Goal: Find specific page/section: Find specific page/section

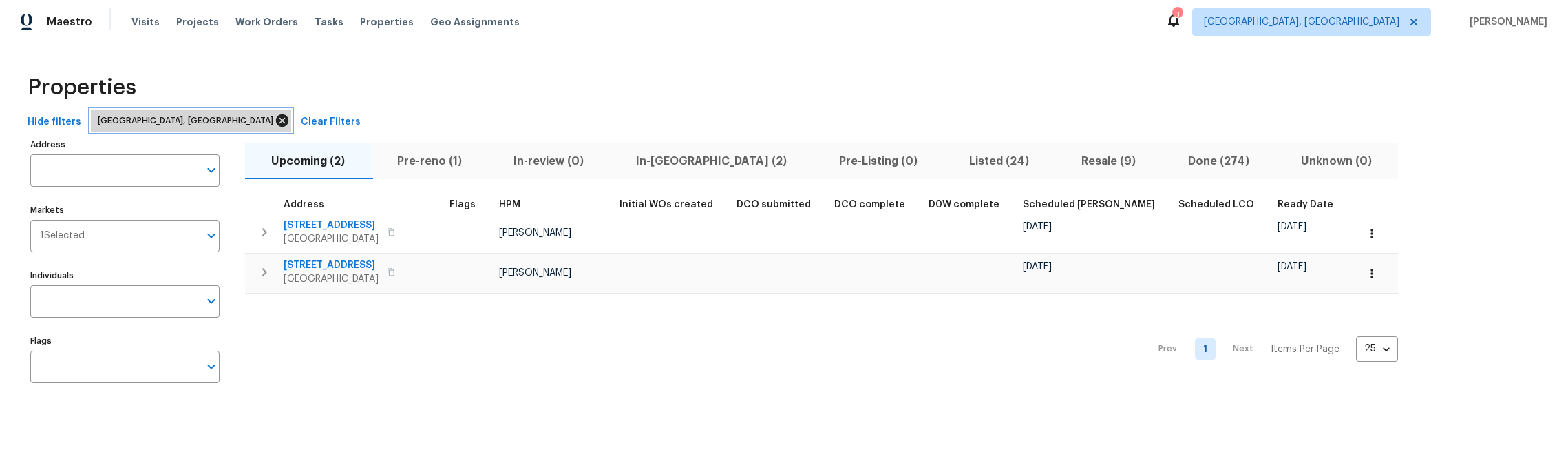
click at [276, 119] on icon at bounding box center [282, 120] width 13 height 13
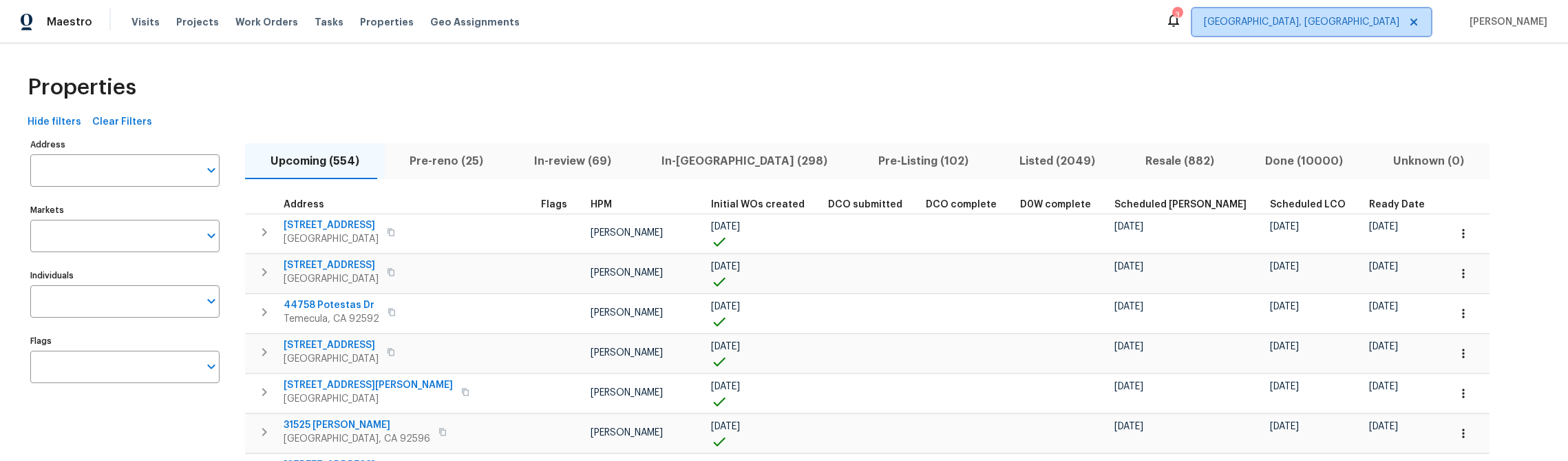
click at [1419, 23] on icon at bounding box center [1414, 22] width 11 height 11
click at [113, 240] on input "Markets" at bounding box center [115, 236] width 169 height 32
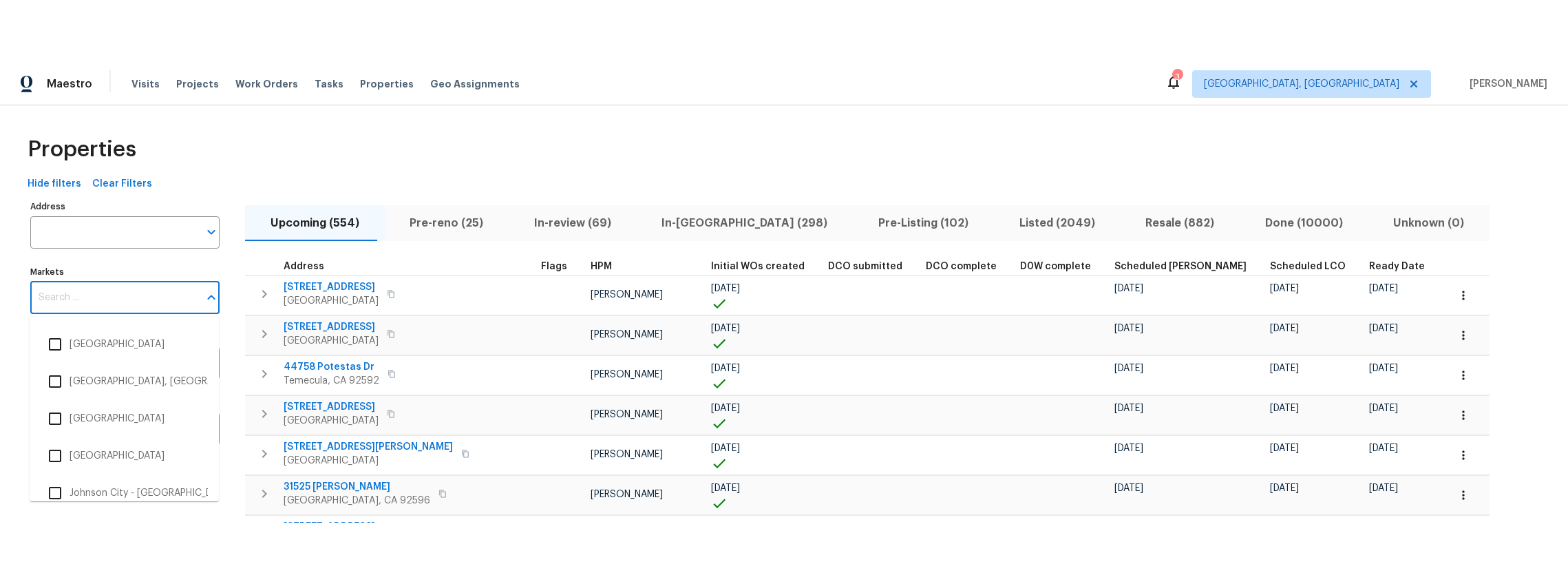
scroll to position [1111, 0]
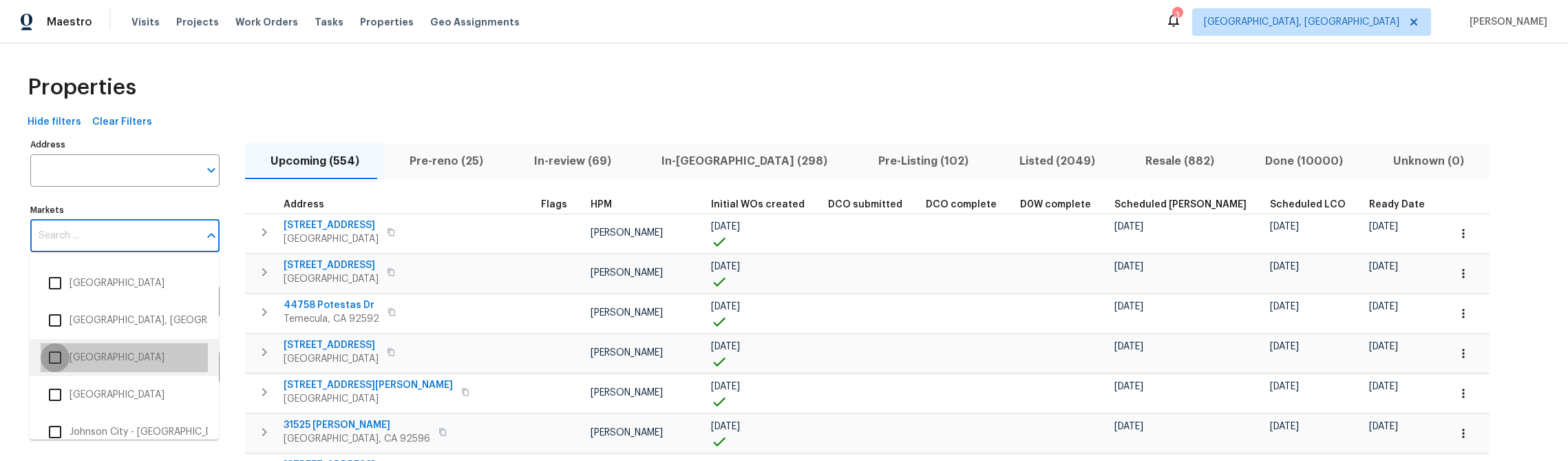
click at [56, 357] on input "checkbox" at bounding box center [55, 357] width 29 height 29
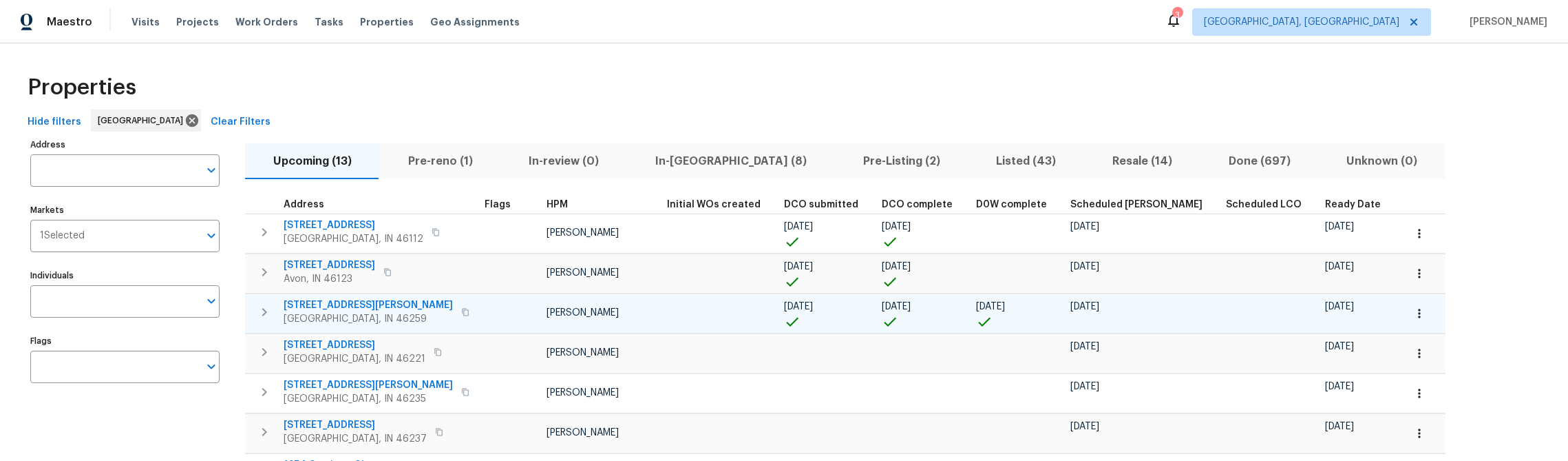
click at [331, 305] on span "7418 Woodington Pl" at bounding box center [368, 305] width 170 height 14
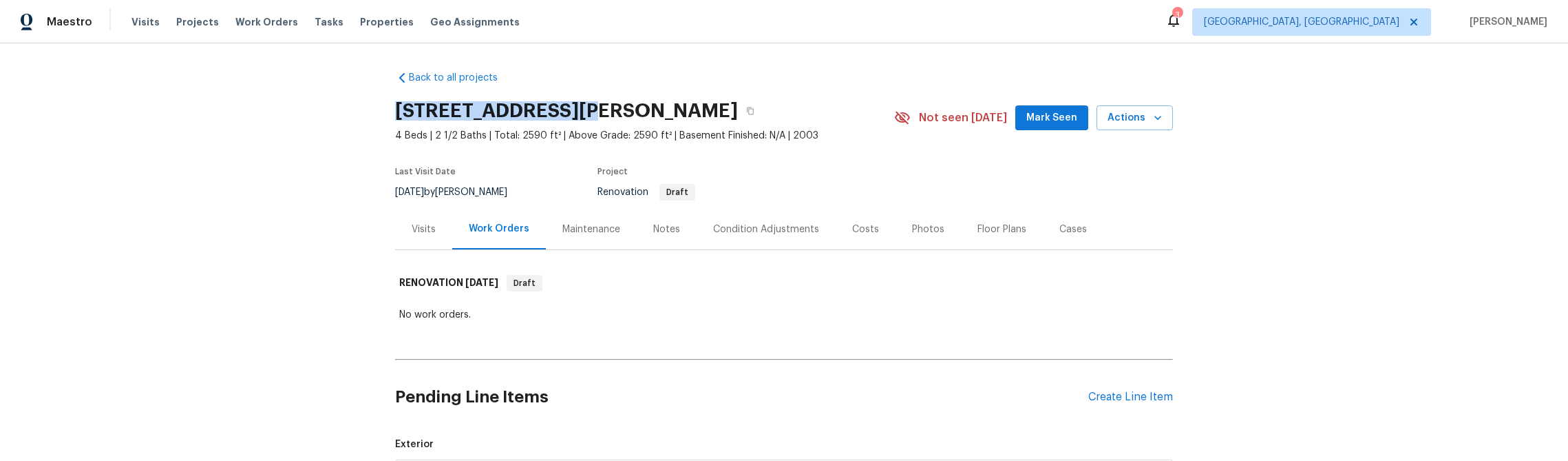
drag, startPoint x: 577, startPoint y: 113, endPoint x: 387, endPoint y: 111, distance: 190.0
click at [387, 111] on div "Back to all projects 7418 Woodington Pl, Indianapolis, IN 46259 4 Beds | 2 1/2 …" at bounding box center [784, 252] width 1568 height 417
copy h2 "7418 Woodington Pl"
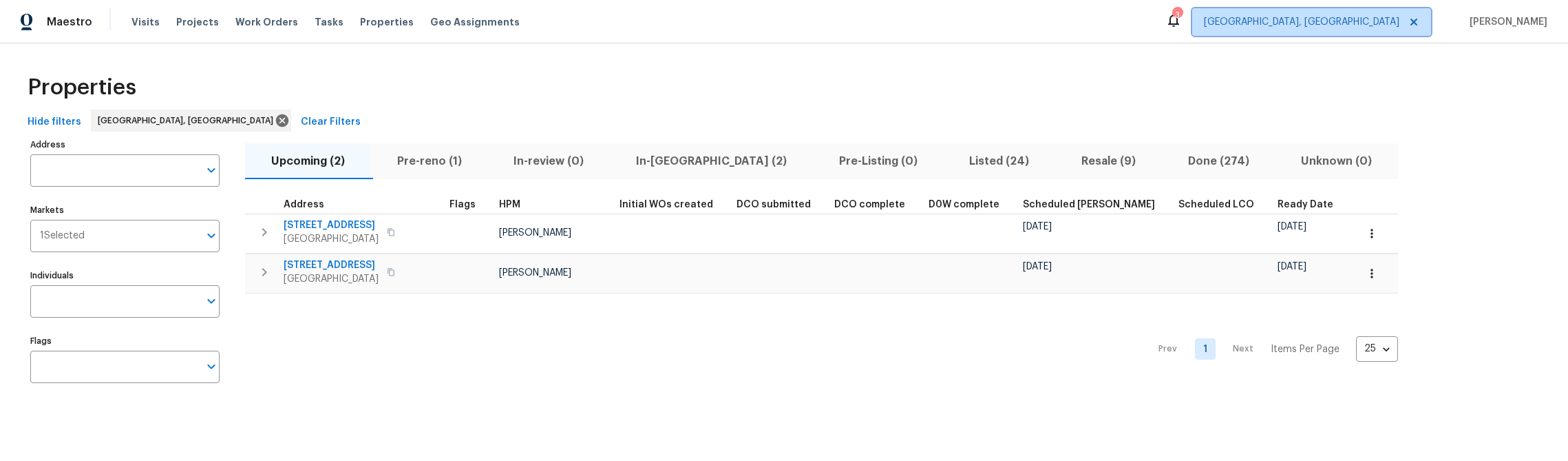
click at [1419, 22] on icon at bounding box center [1414, 22] width 11 height 11
click at [212, 236] on icon "Open" at bounding box center [211, 236] width 8 height 5
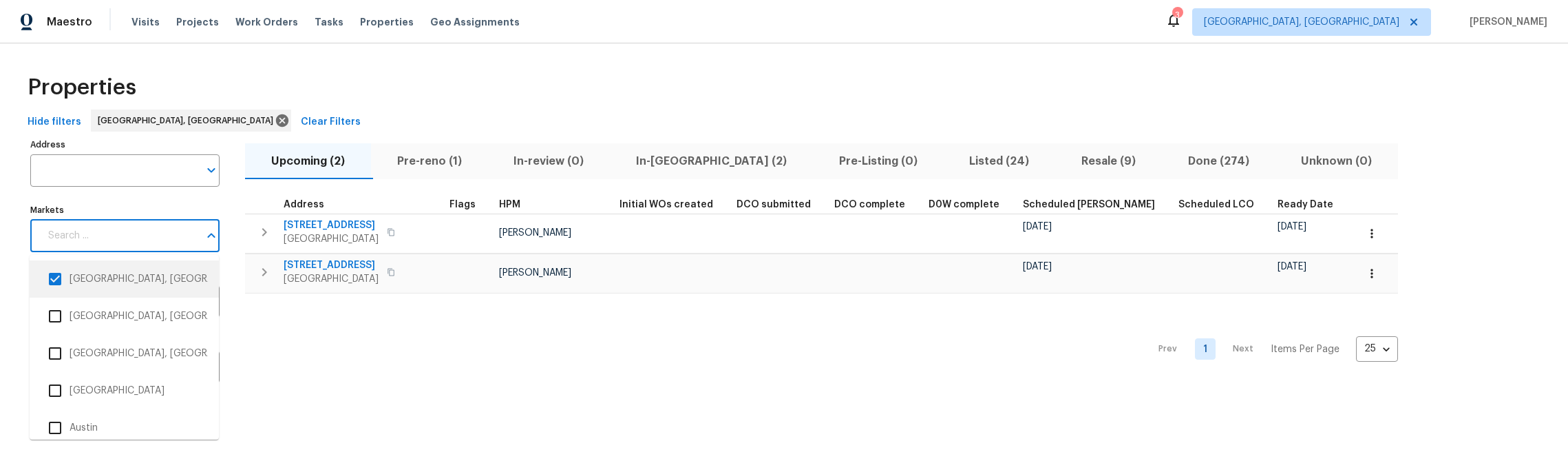
click at [56, 279] on input "checkbox" at bounding box center [55, 279] width 29 height 29
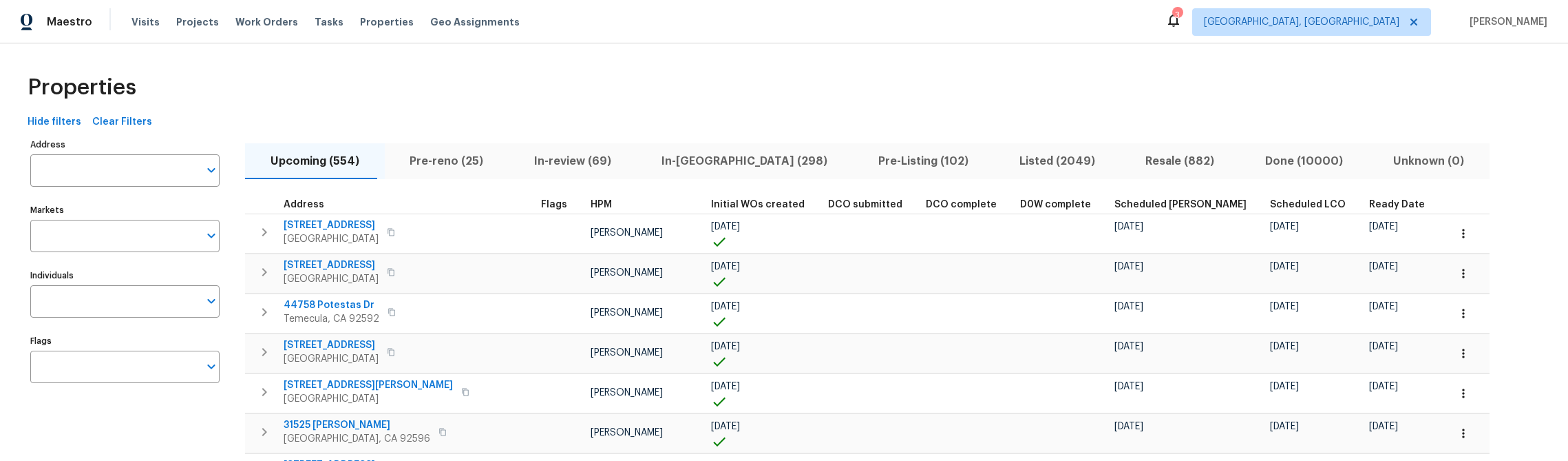
click at [214, 237] on icon "Open" at bounding box center [212, 236] width 17 height 17
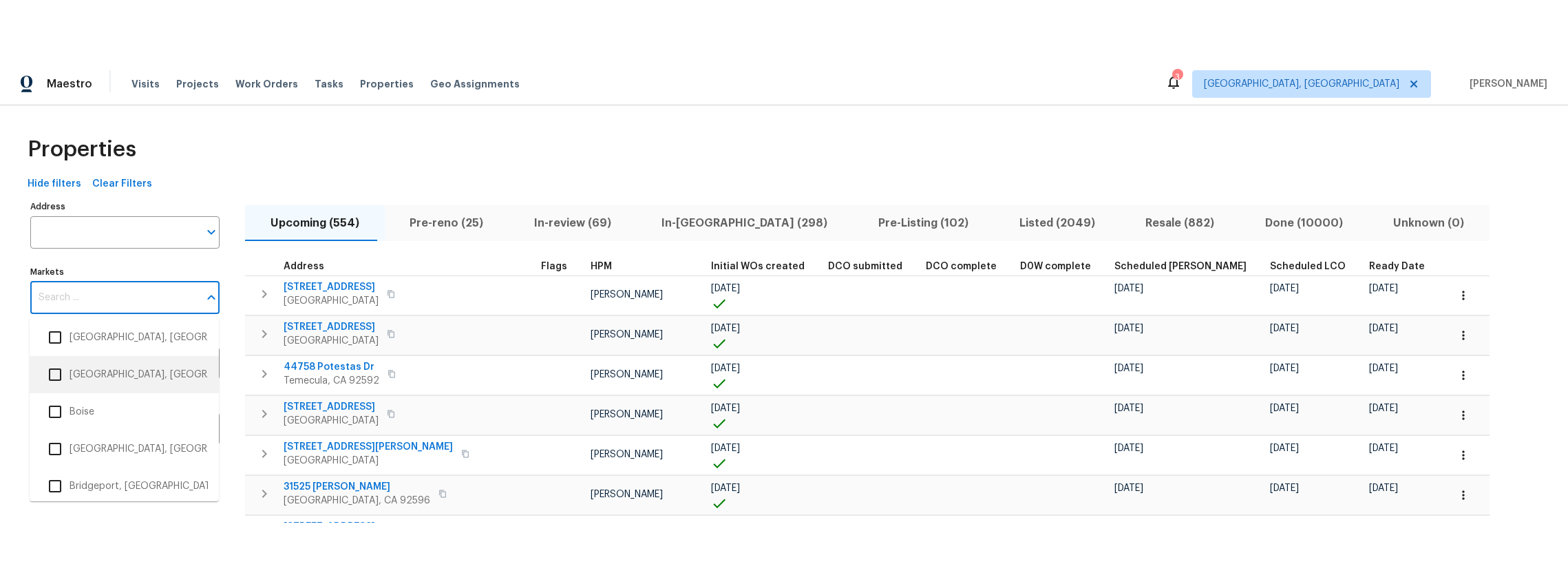
scroll to position [234, 0]
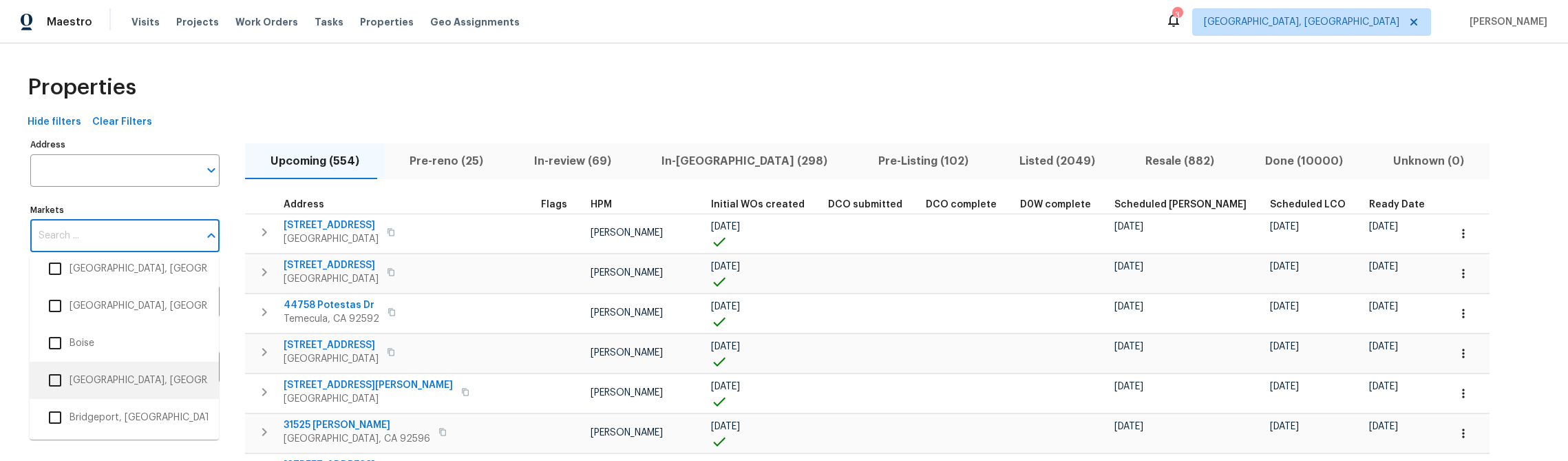
click at [54, 380] on input "checkbox" at bounding box center [55, 380] width 29 height 29
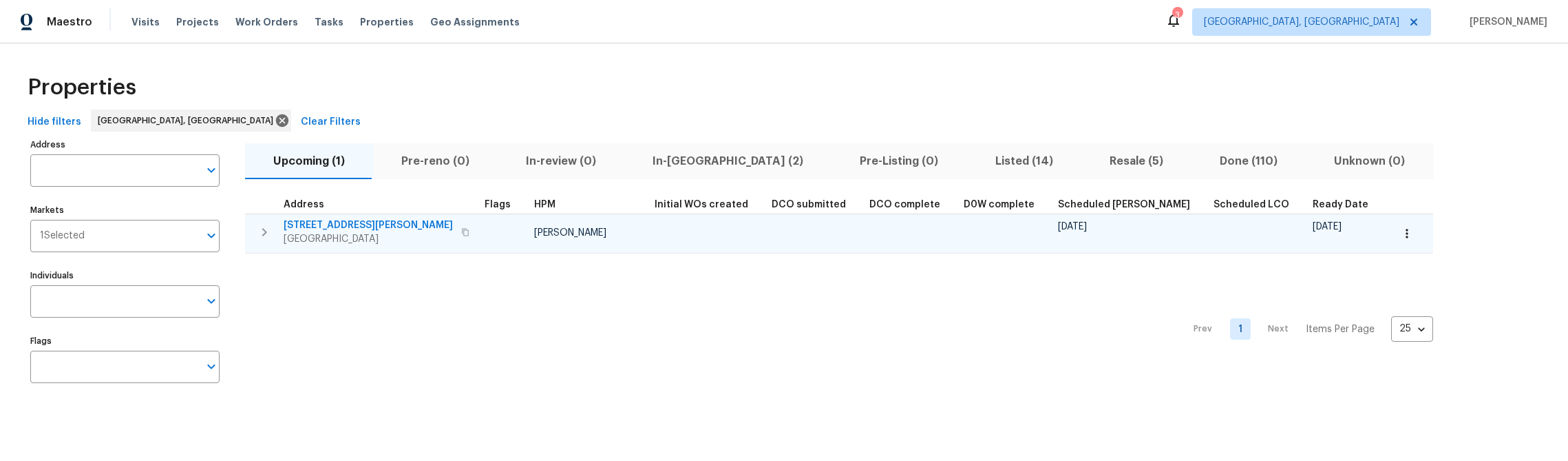
click at [318, 226] on span "[STREET_ADDRESS][PERSON_NAME]" at bounding box center [368, 225] width 170 height 14
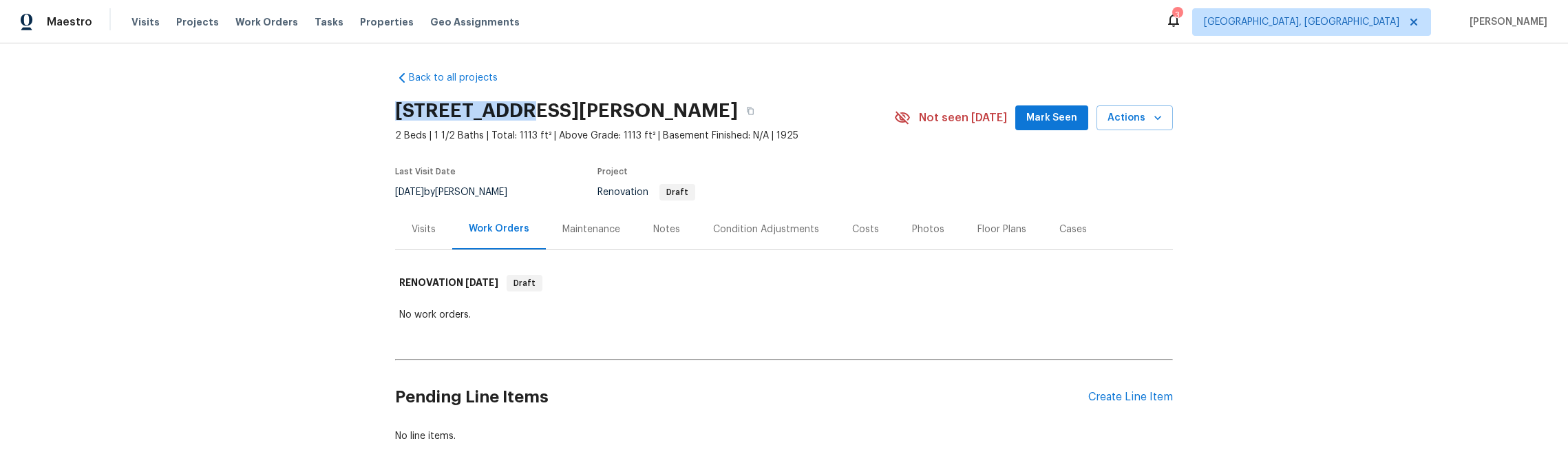
drag, startPoint x: 503, startPoint y: 113, endPoint x: 394, endPoint y: 111, distance: 109.0
click at [394, 111] on div "Back to all projects 77 Porter St, Brockton, MA 02301 2 Beds | 1 1/2 Baths | To…" at bounding box center [784, 252] width 1568 height 417
copy h2 "77 Porter St"
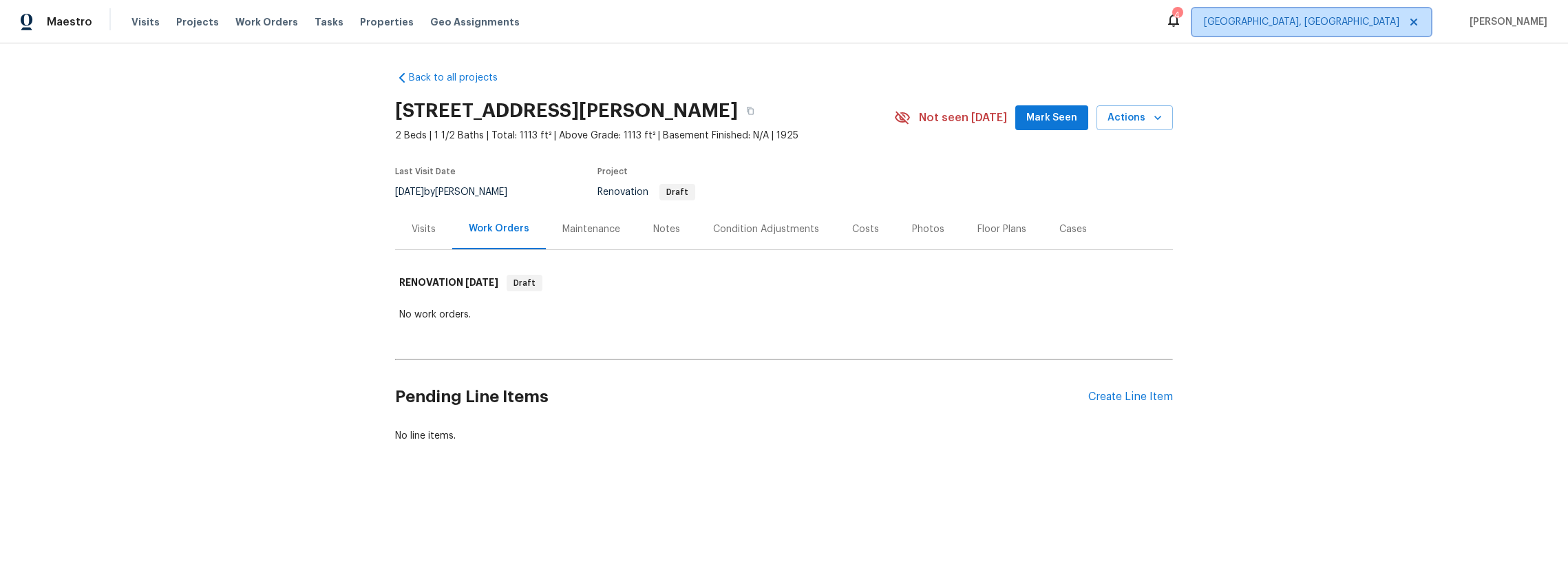
click at [1418, 20] on icon at bounding box center [1414, 22] width 7 height 7
click at [1419, 27] on icon at bounding box center [1414, 22] width 11 height 11
click at [473, 77] on link "Back to all projects" at bounding box center [461, 78] width 132 height 14
click at [190, 20] on span "Projects" at bounding box center [197, 22] width 43 height 14
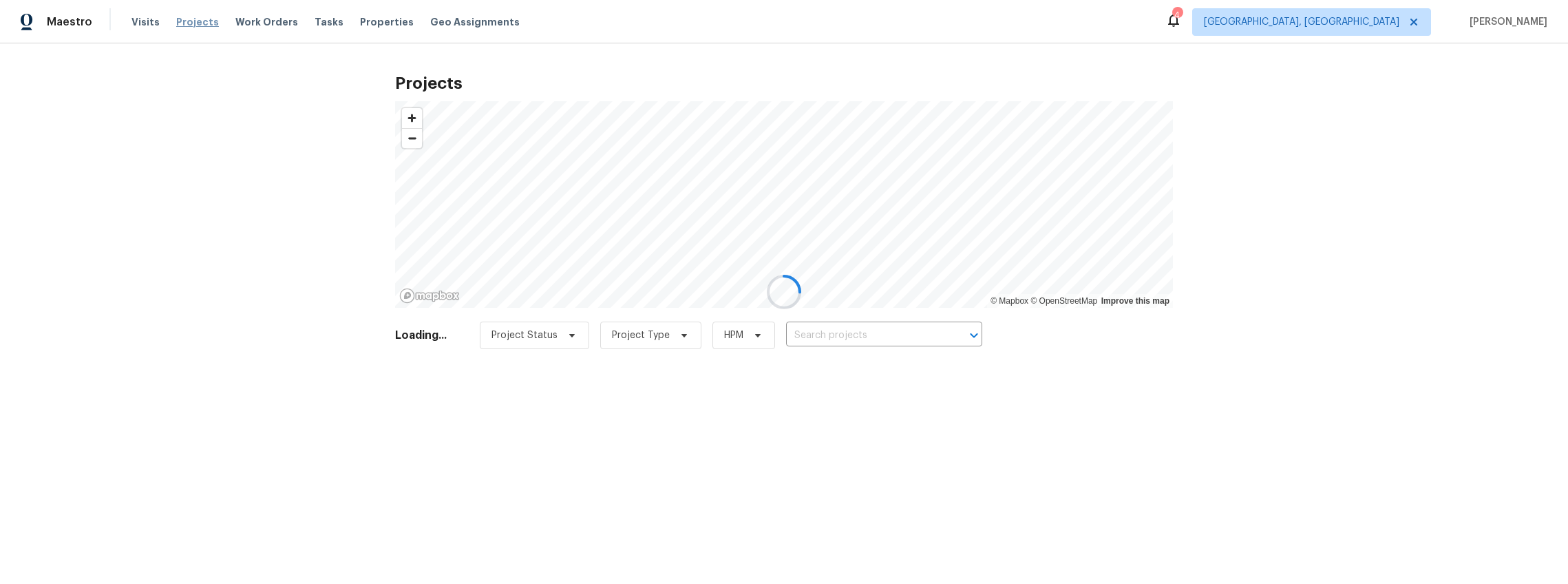
click at [190, 20] on div at bounding box center [784, 292] width 1568 height 584
click at [376, 21] on div at bounding box center [784, 292] width 1568 height 584
click at [567, 82] on div at bounding box center [784, 292] width 1568 height 584
click at [387, 24] on div at bounding box center [784, 292] width 1568 height 584
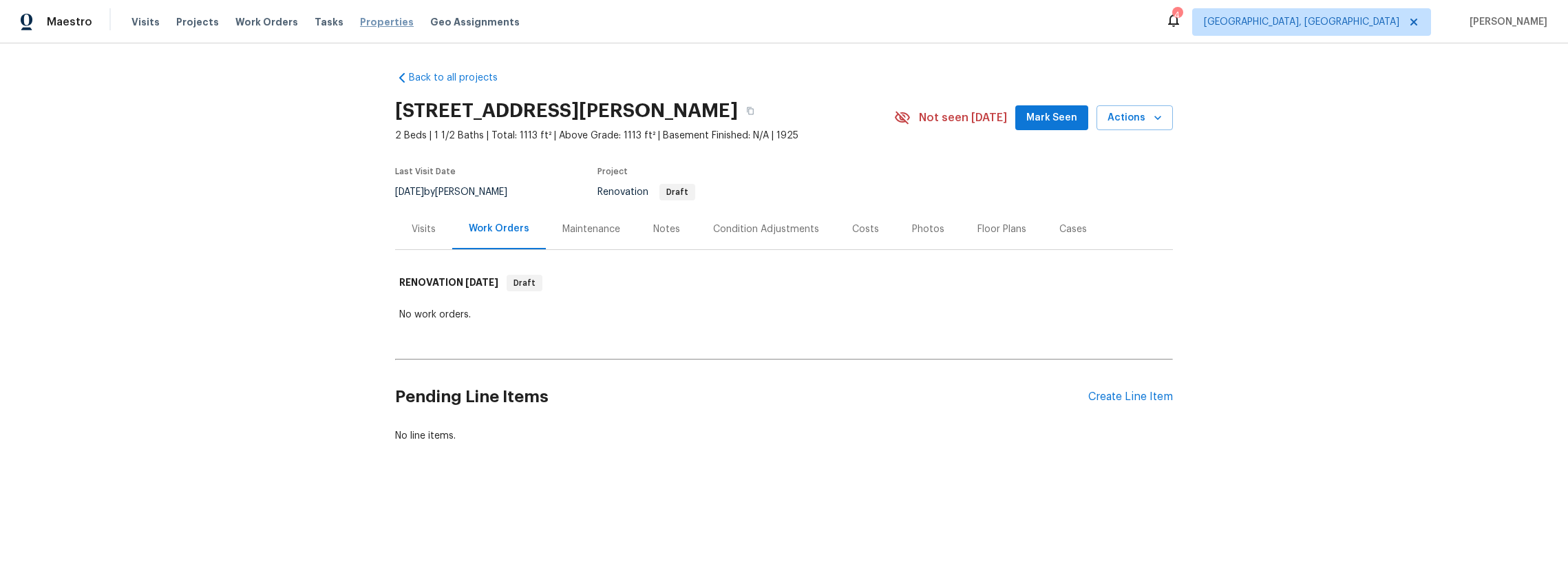
click at [369, 22] on span "Properties" at bounding box center [387, 22] width 54 height 14
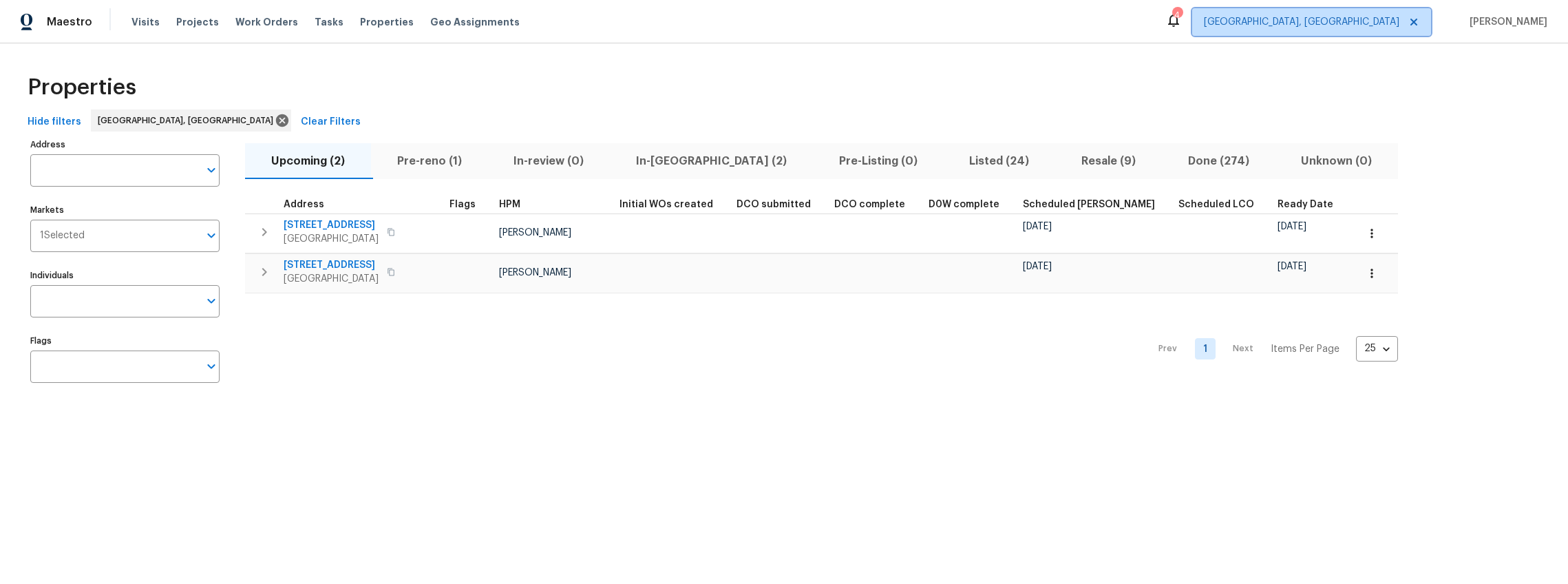
click at [1418, 19] on icon at bounding box center [1414, 22] width 7 height 7
click at [211, 234] on icon "Open" at bounding box center [212, 235] width 17 height 17
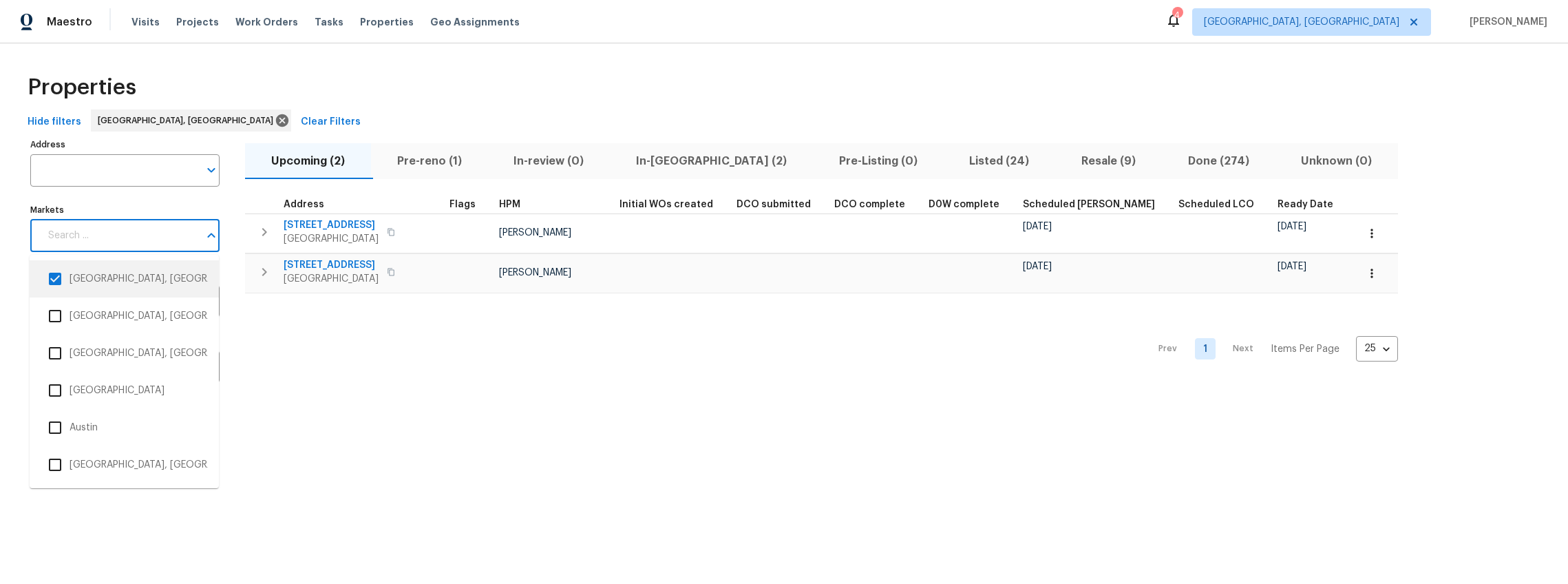
click at [55, 278] on input "checkbox" at bounding box center [55, 278] width 29 height 29
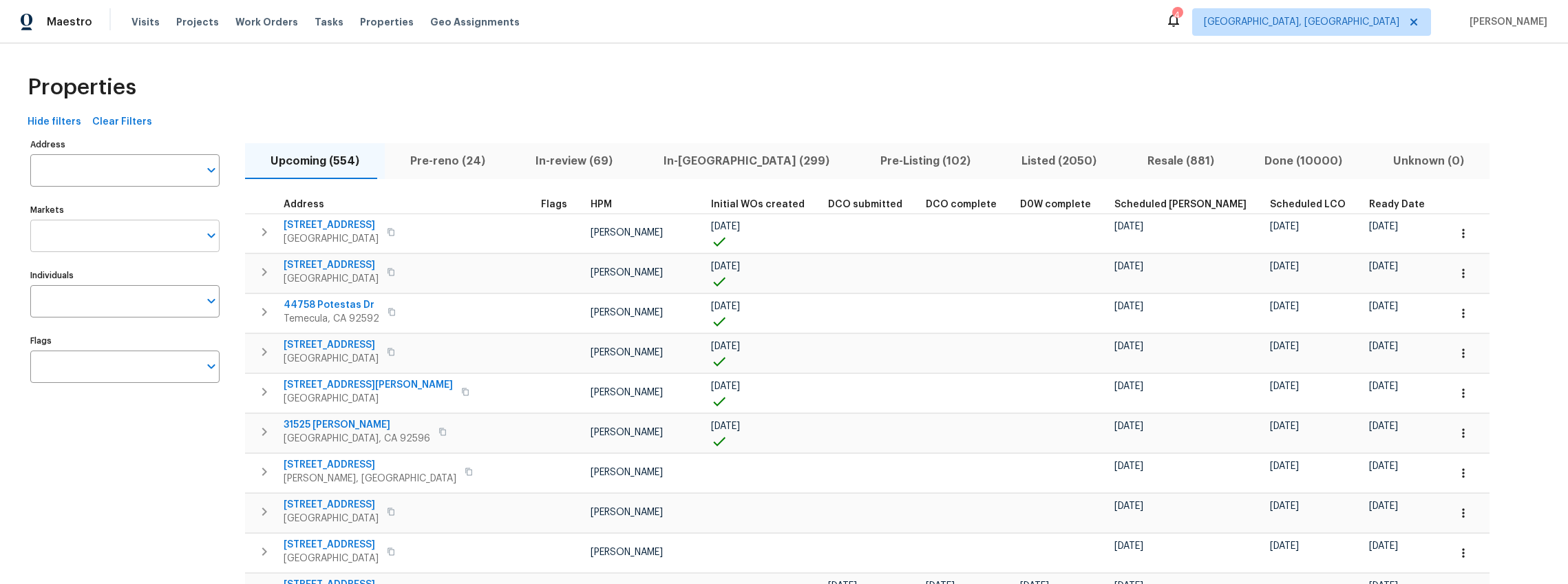
click at [210, 236] on icon "Open" at bounding box center [211, 236] width 8 height 5
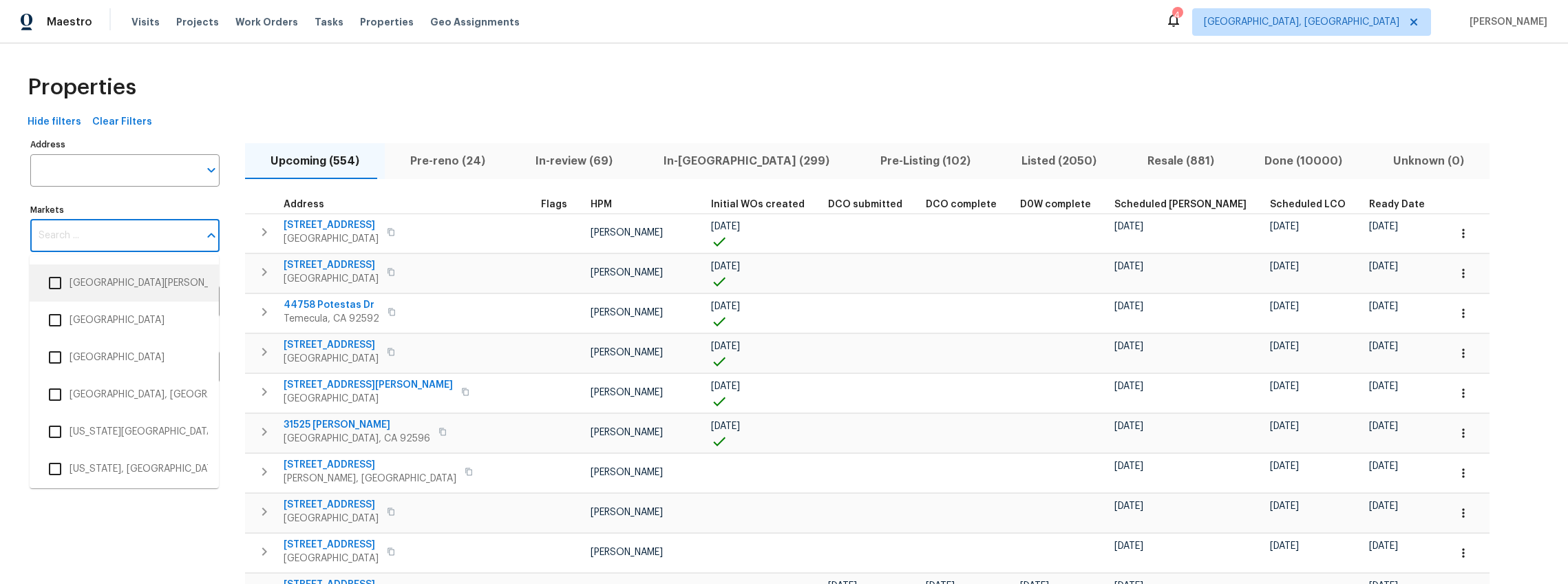
scroll to position [2789, 0]
click at [57, 462] on input "checkbox" at bounding box center [55, 464] width 29 height 29
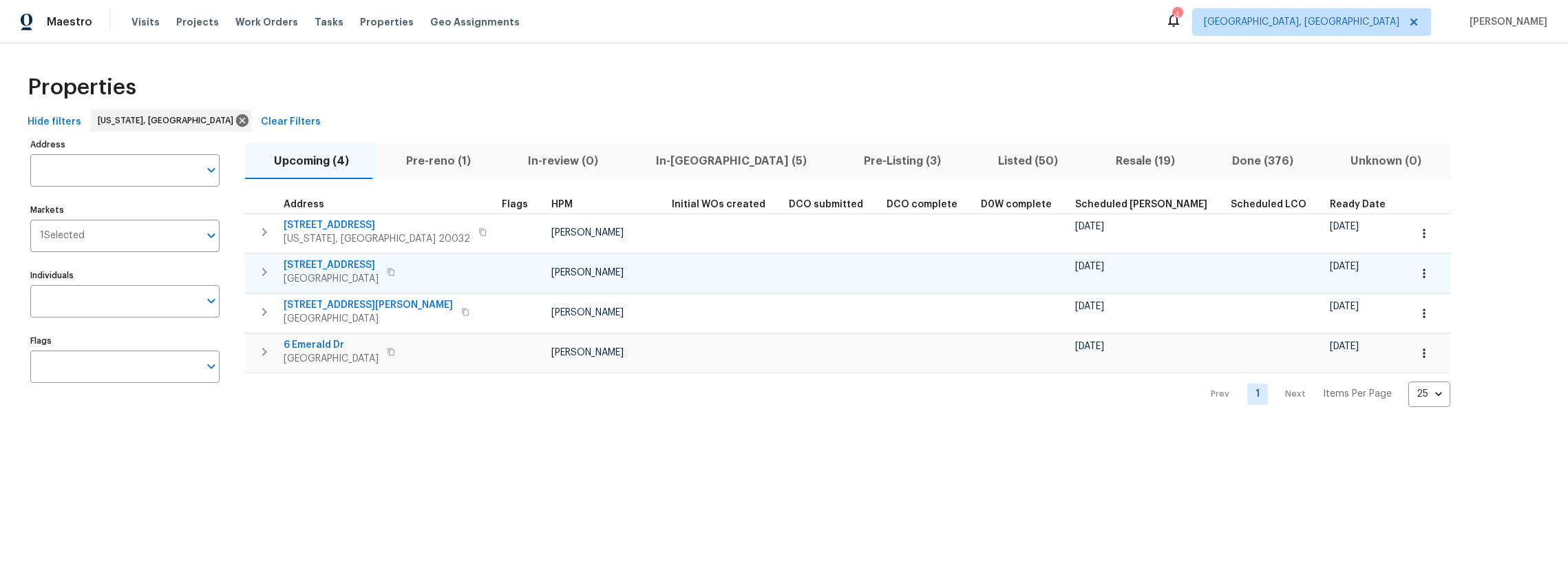
click at [314, 265] on span "1418 8th St" at bounding box center [331, 265] width 95 height 14
click at [375, 23] on span "Properties" at bounding box center [387, 22] width 54 height 14
click at [1419, 22] on icon at bounding box center [1414, 22] width 11 height 11
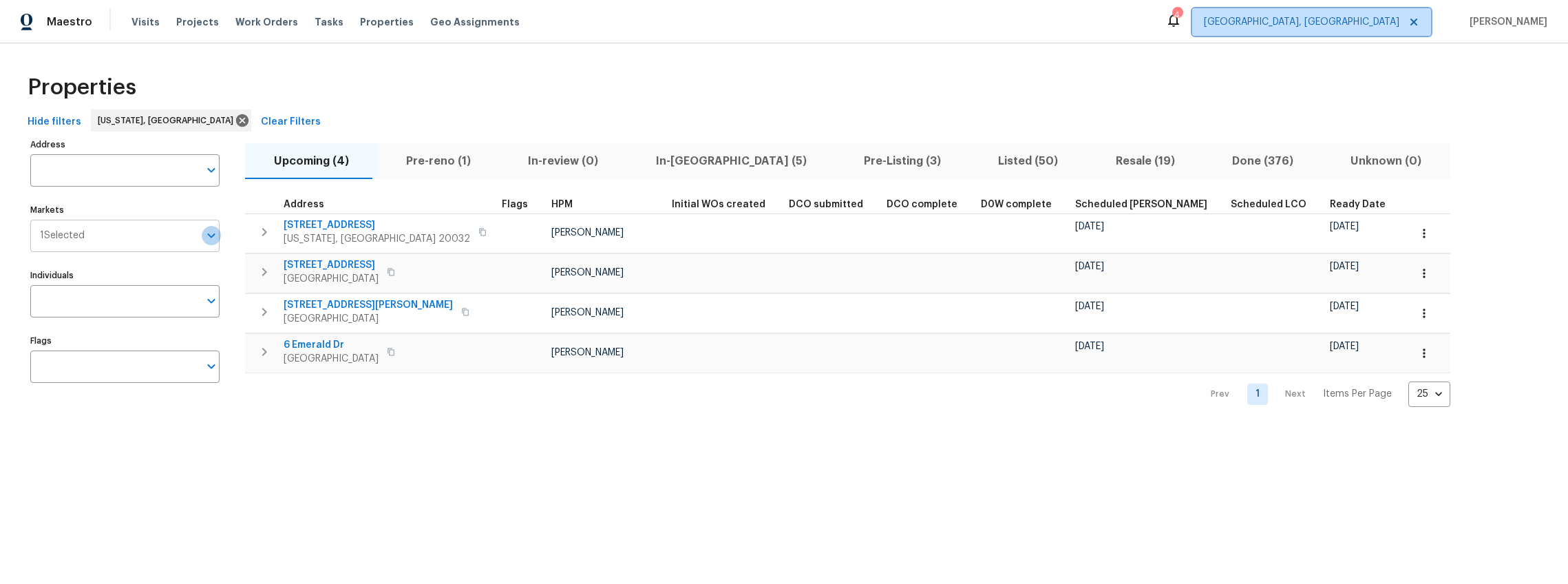
click at [213, 236] on icon "Open" at bounding box center [211, 236] width 8 height 5
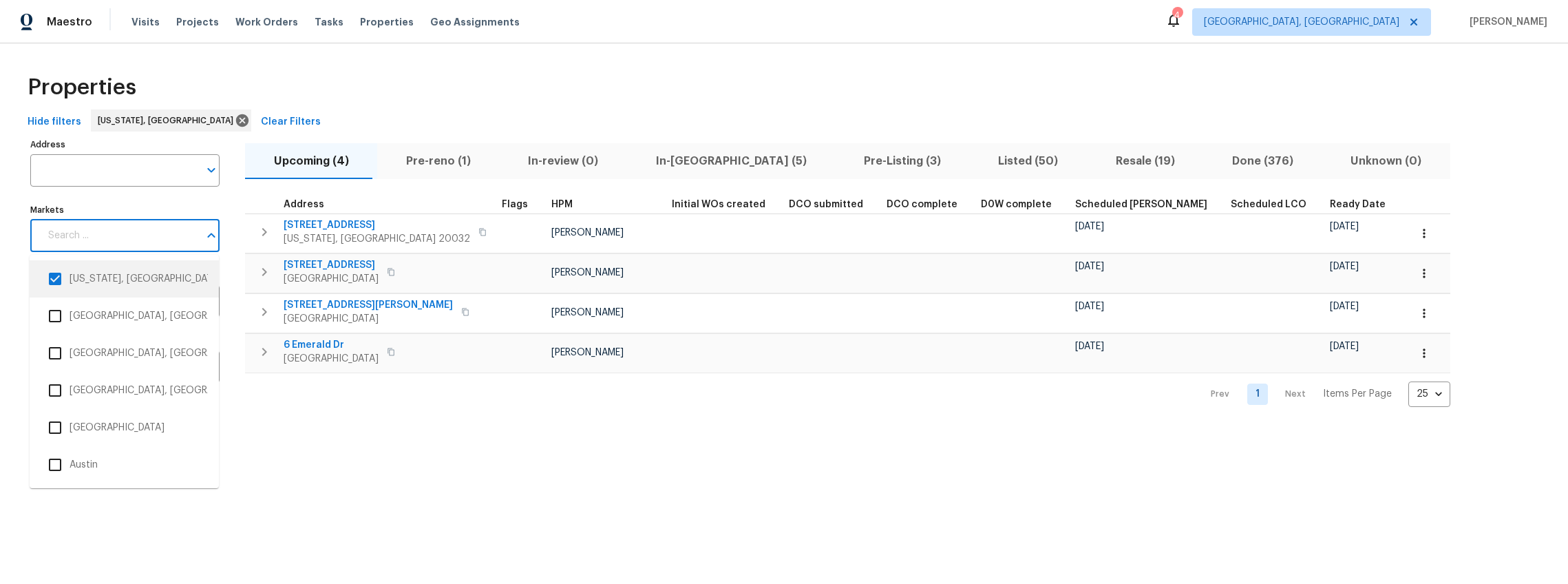
click at [58, 278] on input "checkbox" at bounding box center [55, 278] width 29 height 29
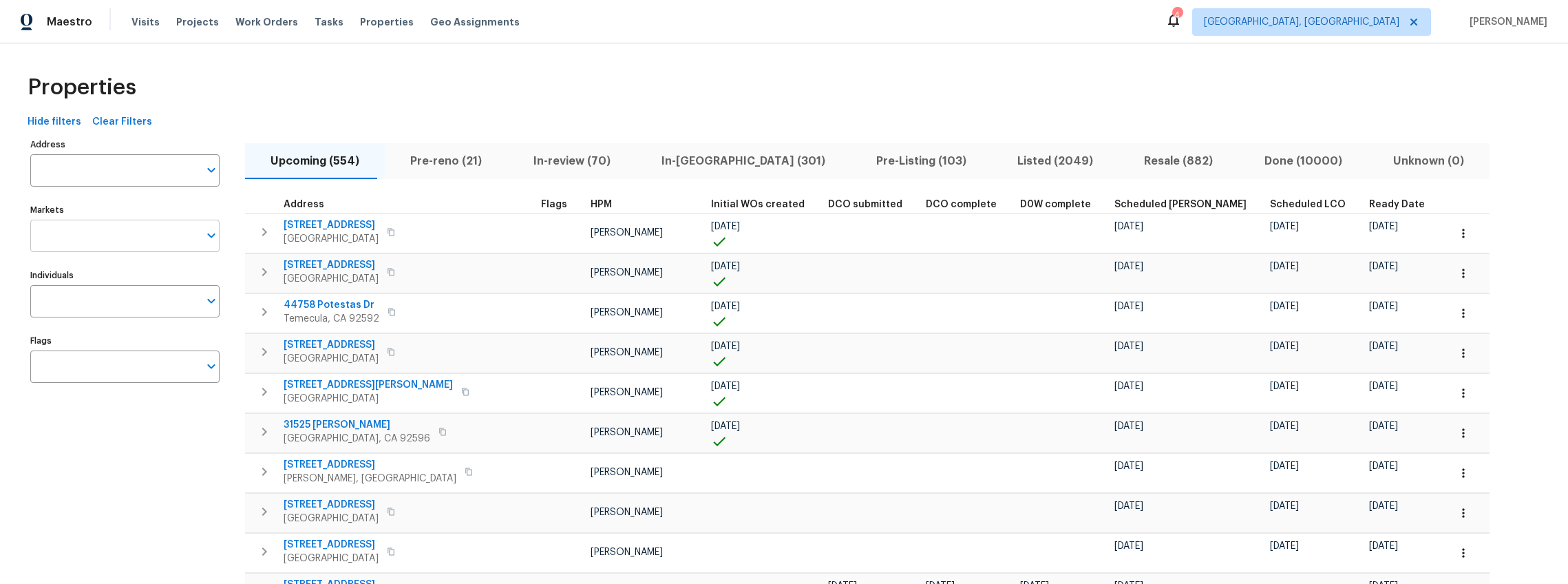
click at [209, 237] on icon "Open" at bounding box center [212, 235] width 17 height 17
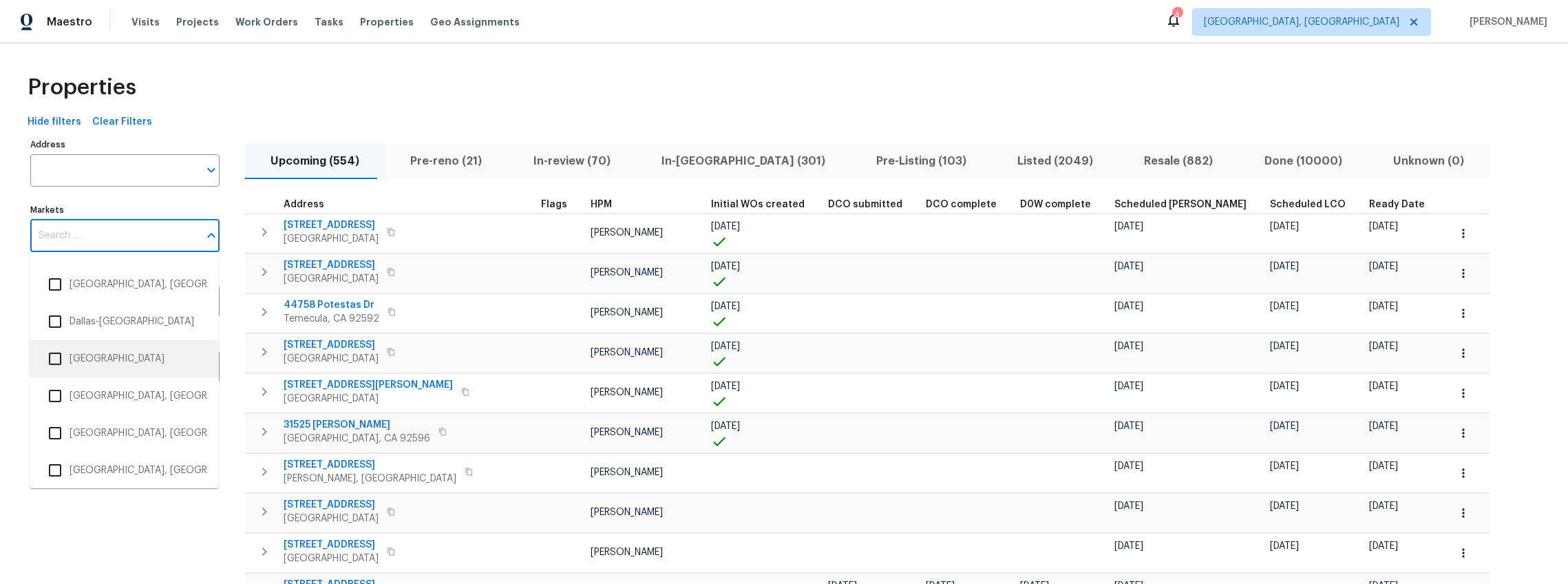
scroll to position [776, 0]
click at [54, 431] on input "checkbox" at bounding box center [55, 431] width 29 height 29
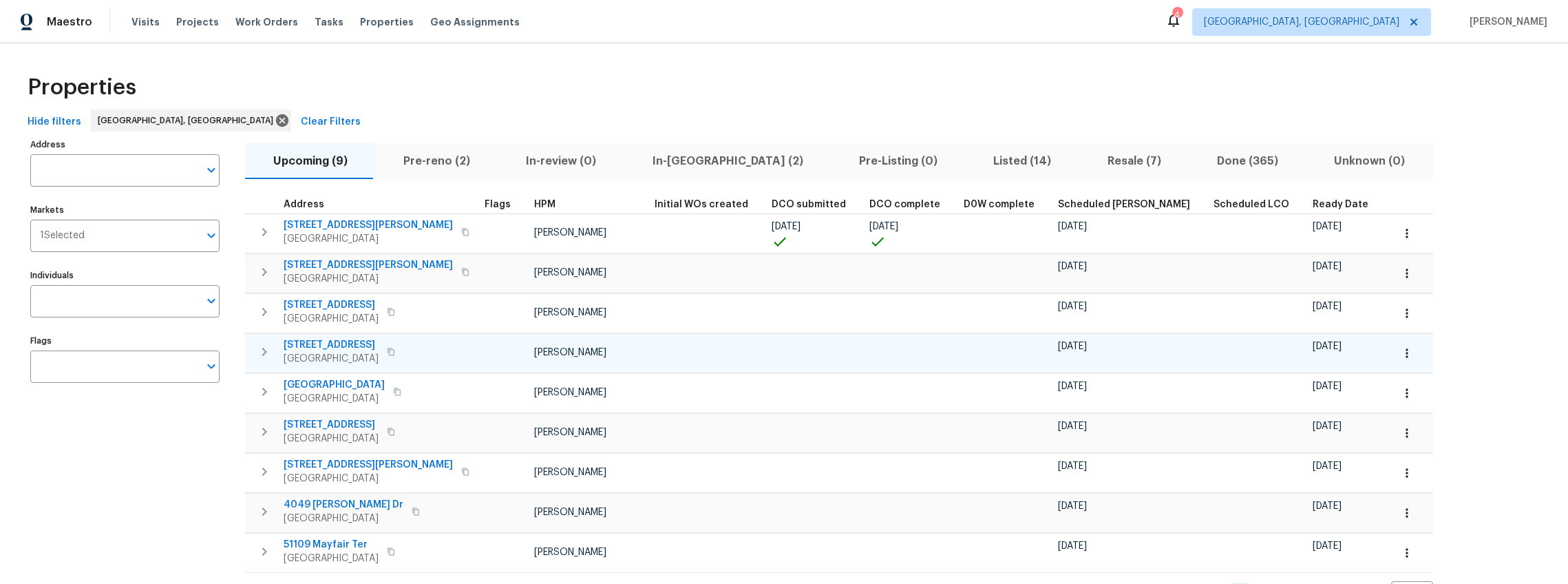
click at [376, 358] on div "6441 Crest Dr Waterford, MI 48329" at bounding box center [361, 352] width 155 height 28
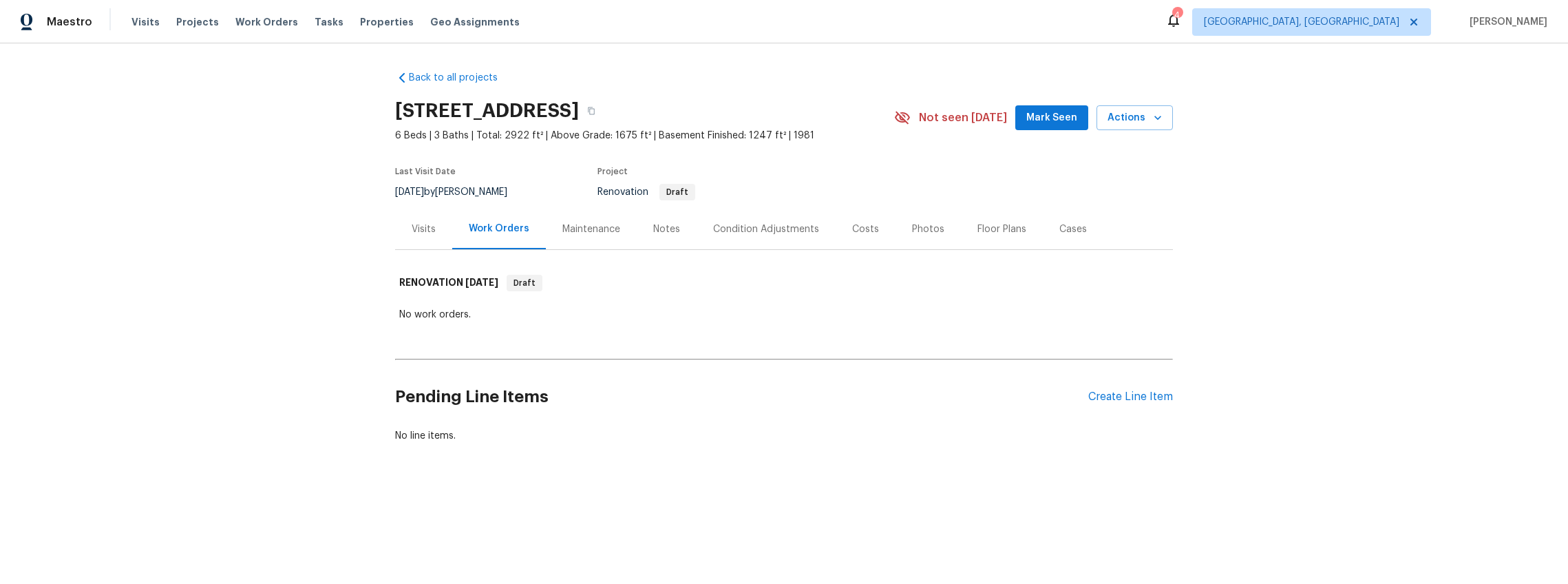
drag, startPoint x: 387, startPoint y: 114, endPoint x: 716, endPoint y: 111, distance: 329.0
click at [716, 111] on div "Back to all projects [STREET_ADDRESS] 6 Beds | 3 Baths | Total: 2922 ft² | Abov…" at bounding box center [784, 289] width 1568 height 493
copy div "[STREET_ADDRESS]"
click at [474, 77] on link "Back to all projects" at bounding box center [461, 78] width 132 height 14
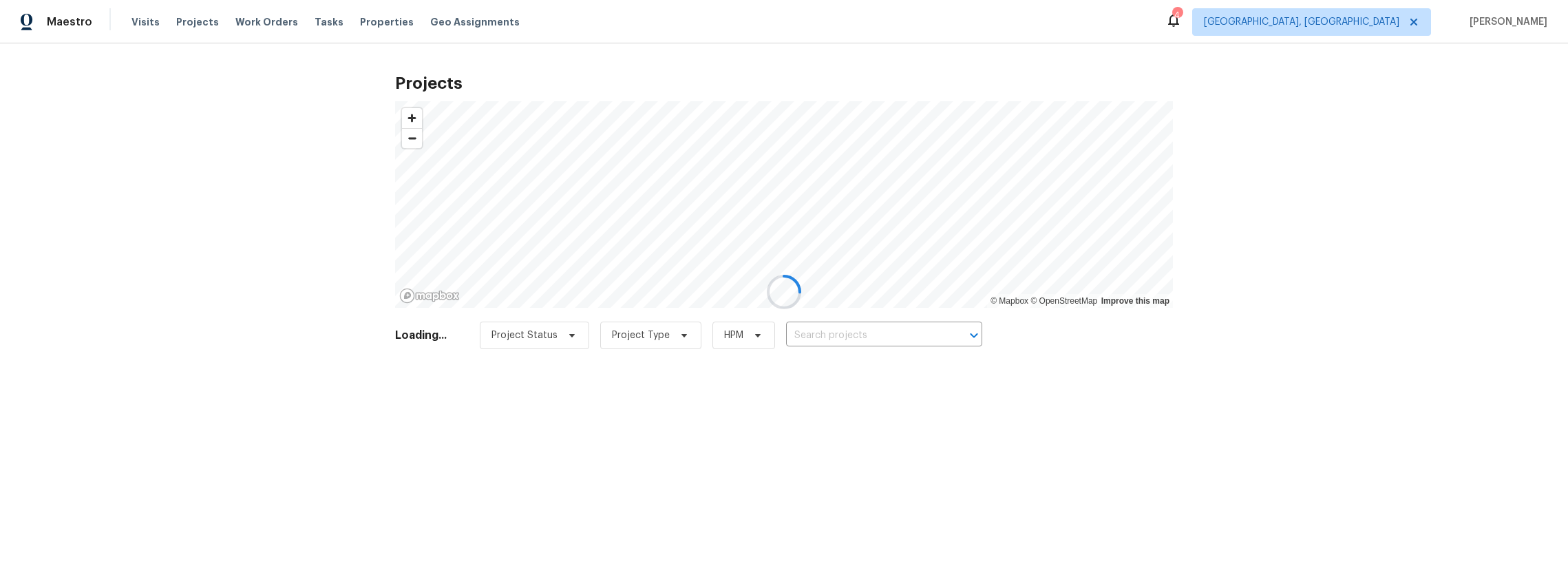
click at [370, 20] on div at bounding box center [784, 292] width 1568 height 584
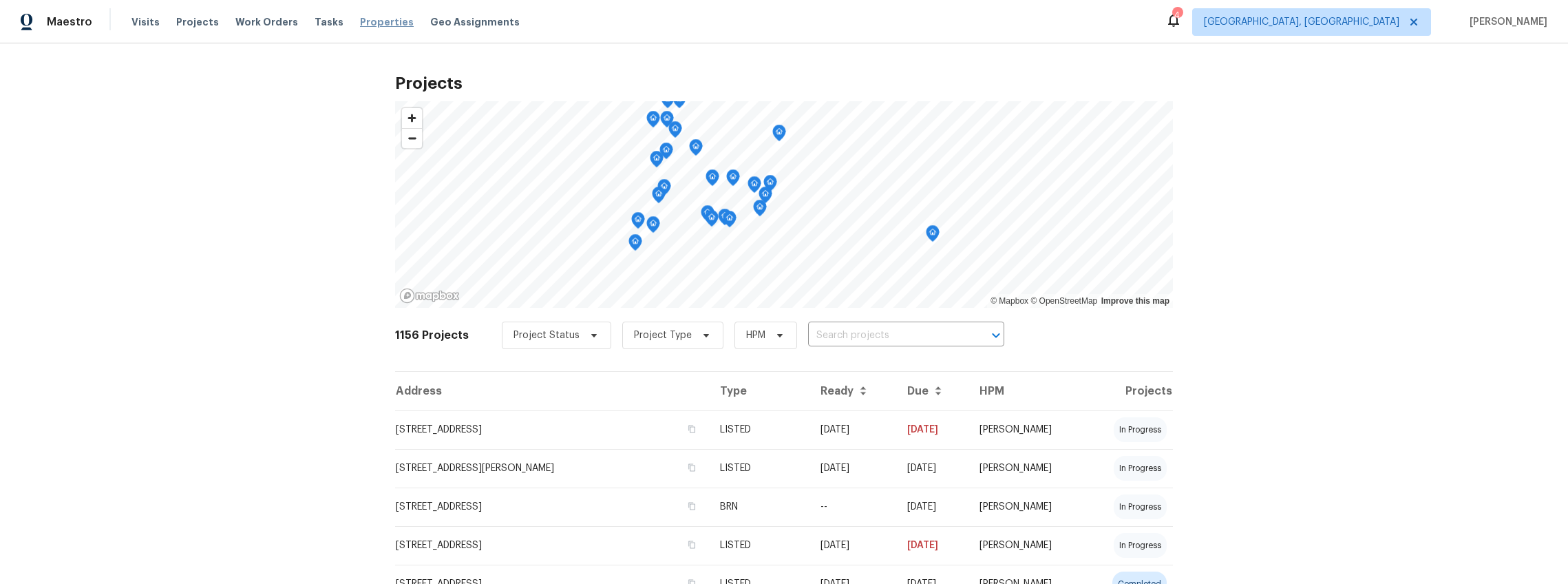
click at [373, 24] on span "Properties" at bounding box center [387, 22] width 54 height 14
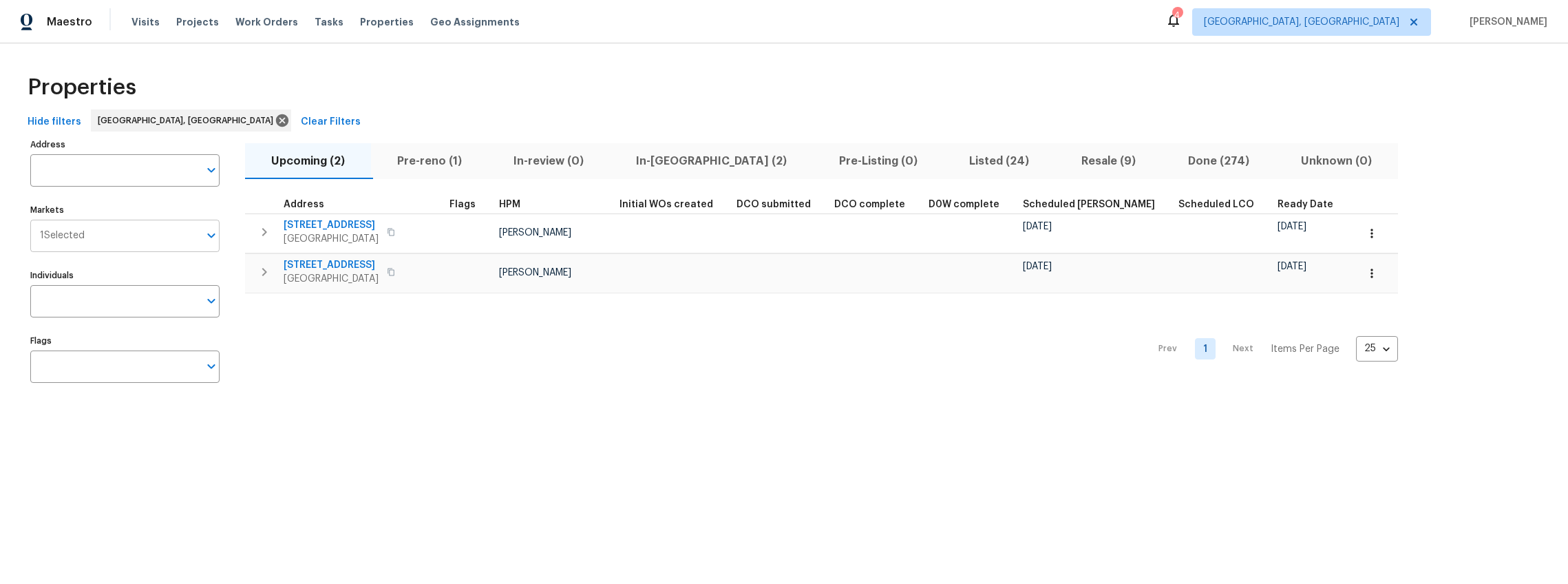
click at [211, 237] on icon "Open" at bounding box center [211, 236] width 8 height 5
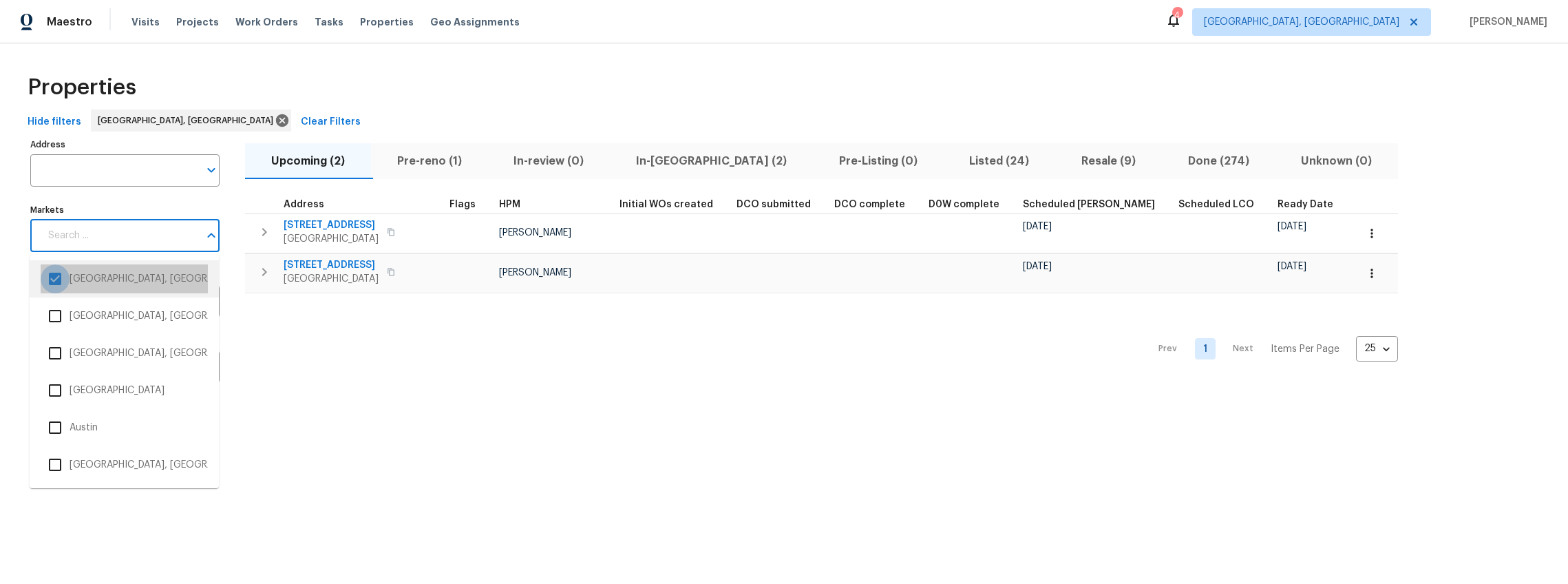
click at [64, 277] on input "checkbox" at bounding box center [55, 278] width 29 height 29
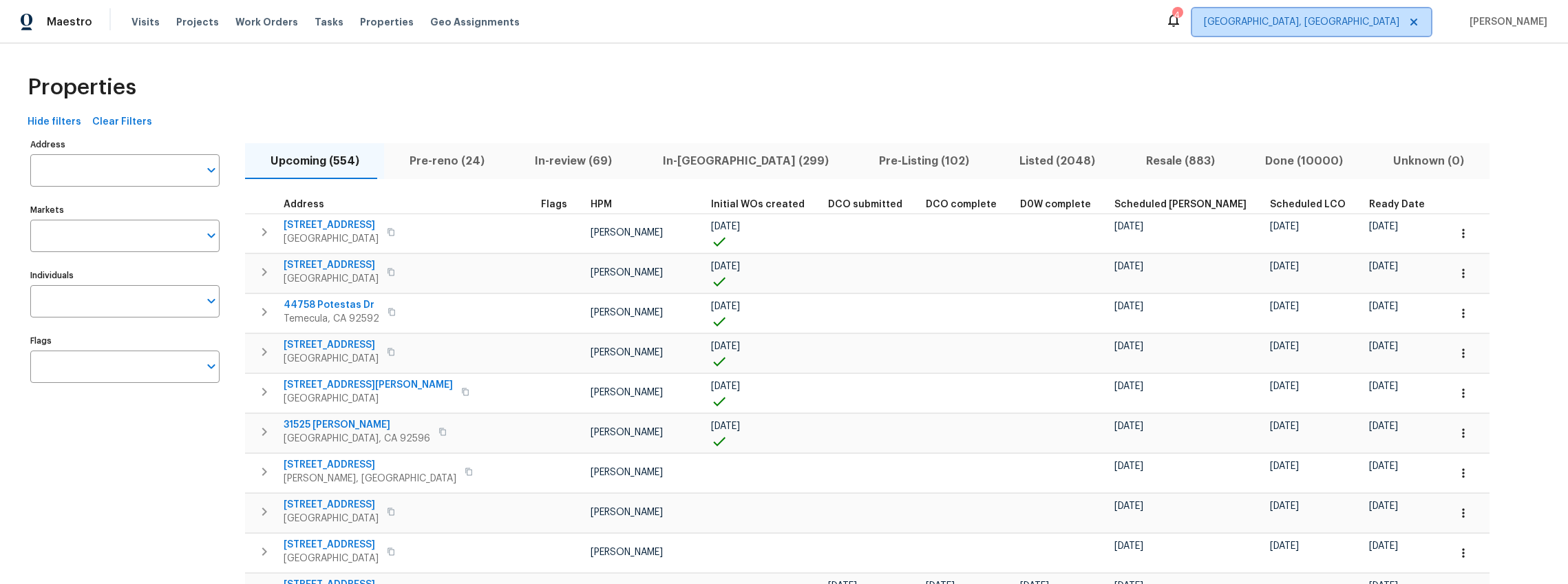
click at [1419, 19] on icon at bounding box center [1414, 22] width 11 height 11
click at [214, 237] on icon "Open" at bounding box center [212, 235] width 17 height 17
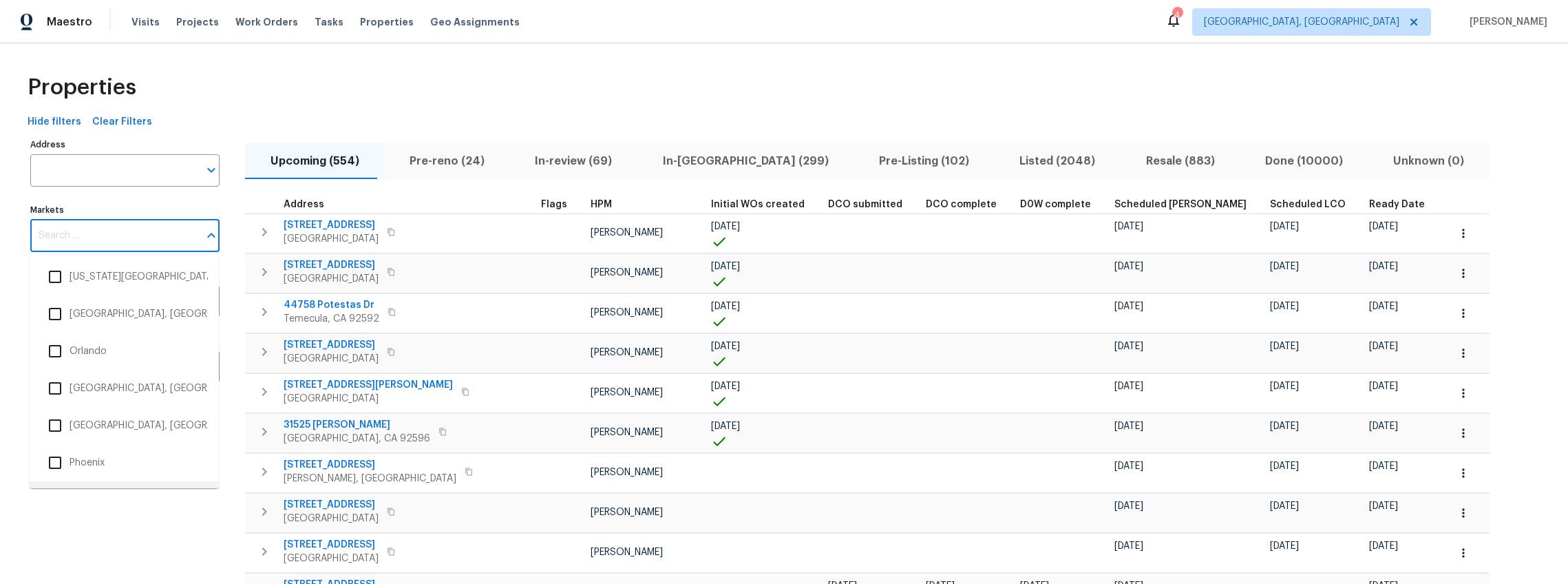
scroll to position [2789, 0]
click at [54, 463] on input "checkbox" at bounding box center [55, 464] width 29 height 29
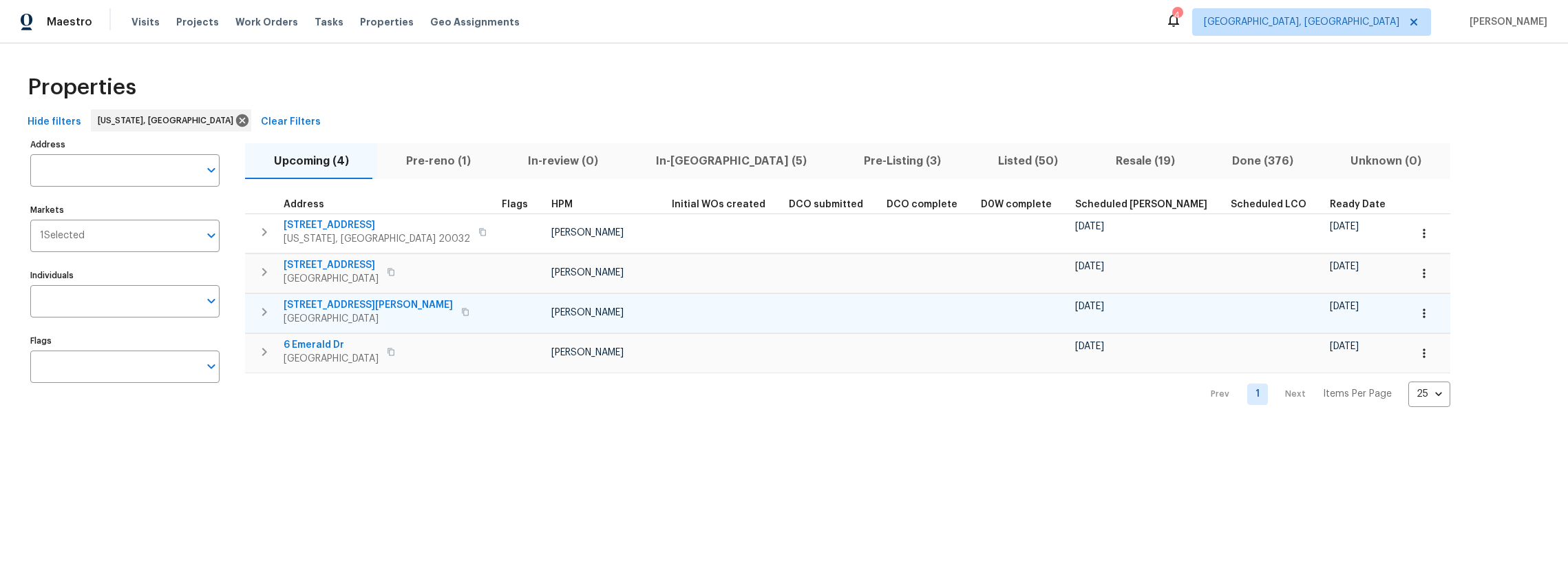
click at [334, 305] on span "12 Willow Woods Dr" at bounding box center [368, 305] width 170 height 14
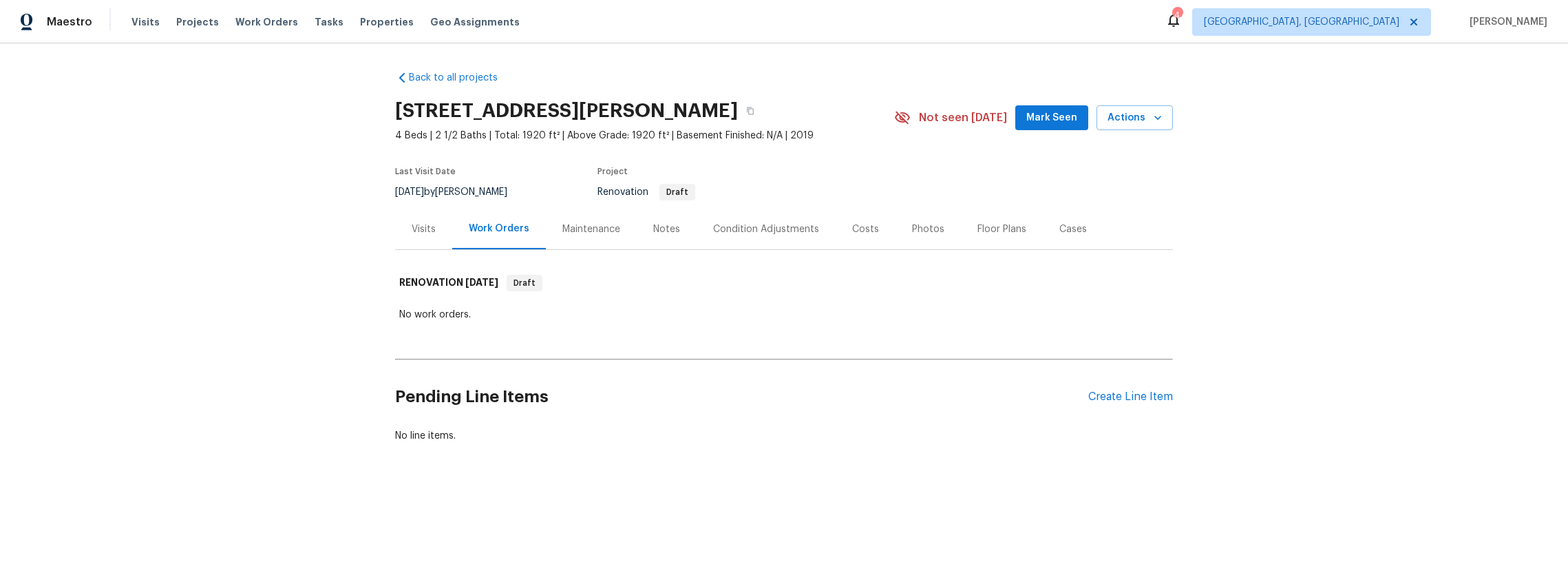
drag, startPoint x: 574, startPoint y: 111, endPoint x: 379, endPoint y: 123, distance: 195.4
click at [379, 123] on div "Back to all projects [STREET_ADDRESS][PERSON_NAME] 4 Beds | 2 1/2 Baths | Total…" at bounding box center [784, 289] width 1568 height 493
click at [738, 112] on h2 "[STREET_ADDRESS][PERSON_NAME]" at bounding box center [566, 111] width 343 height 14
drag, startPoint x: 765, startPoint y: 112, endPoint x: 392, endPoint y: 116, distance: 373.0
click at [392, 116] on div "Back to all projects [STREET_ADDRESS][PERSON_NAME] 4 Beds | 2 1/2 Baths | Total…" at bounding box center [784, 289] width 1568 height 493
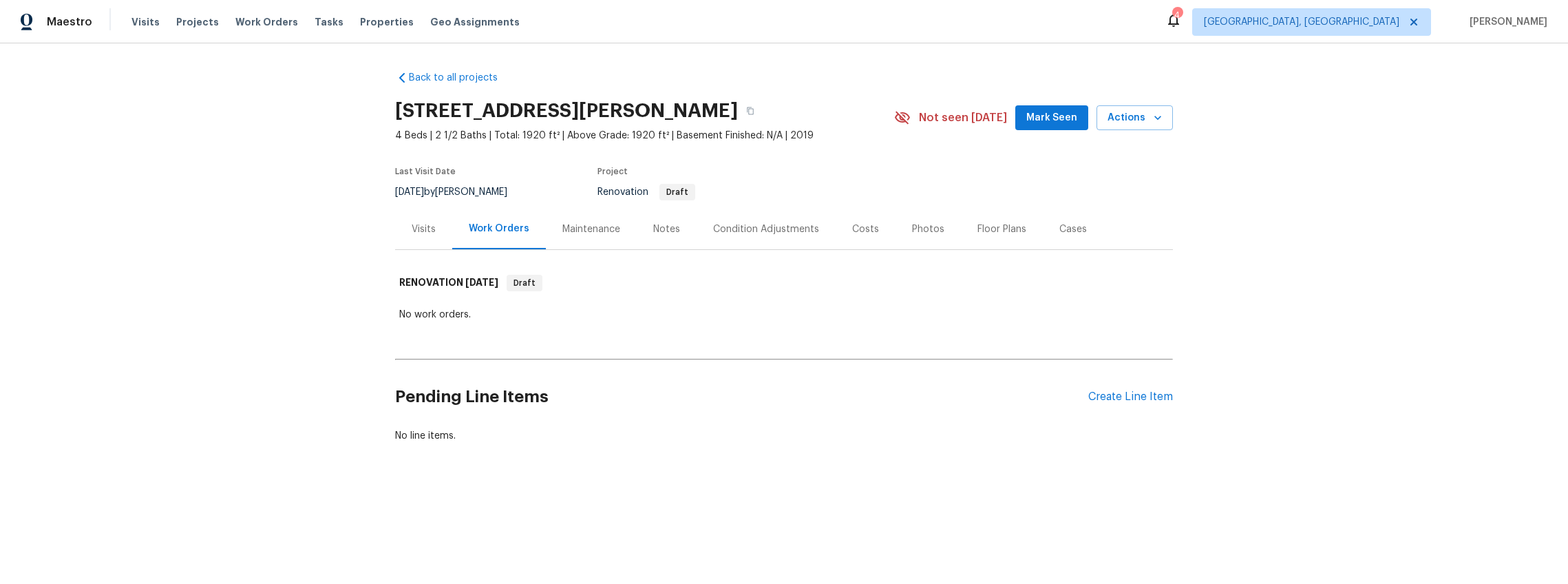
copy h2 "[STREET_ADDRESS][PERSON_NAME]"
drag, startPoint x: 387, startPoint y: 111, endPoint x: 723, endPoint y: 112, distance: 336.0
click at [723, 112] on div "Back to all projects [STREET_ADDRESS] 3 Beds | 1 Baths | Total: 1056 ft² | Abov…" at bounding box center [784, 289] width 1568 height 493
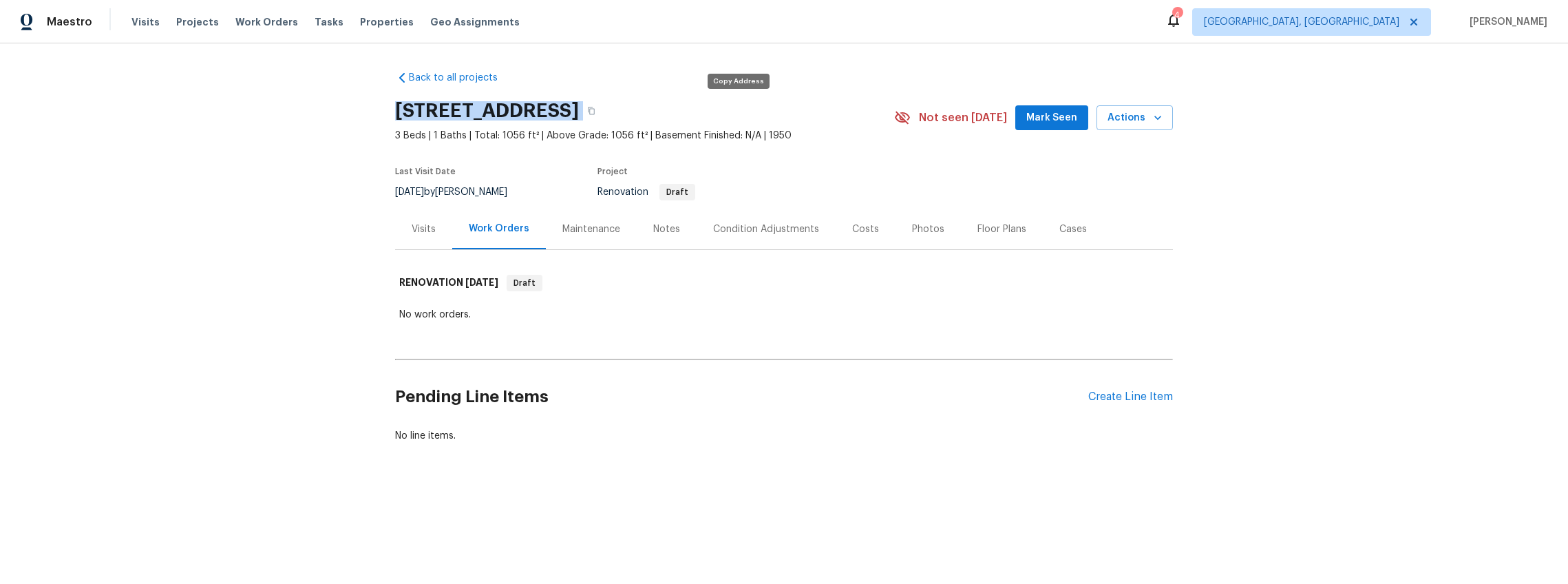
copy div "[STREET_ADDRESS]"
